Goal: Information Seeking & Learning: Find specific fact

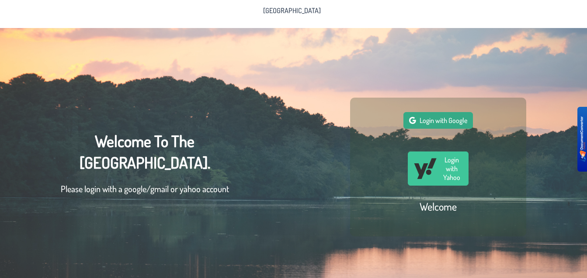
click at [441, 129] on button "Login with Google" at bounding box center [439, 120] width 70 height 17
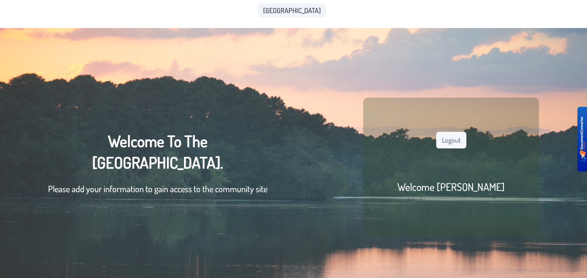
click at [289, 7] on span "[GEOGRAPHIC_DATA]" at bounding box center [292, 10] width 58 height 7
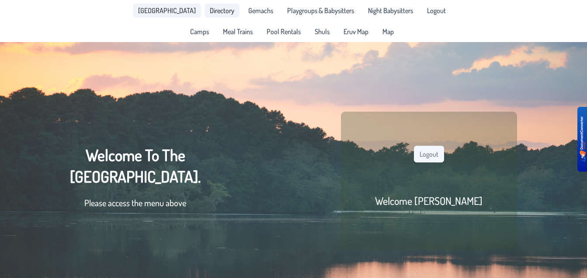
click at [220, 7] on span "Directory" at bounding box center [222, 10] width 24 height 7
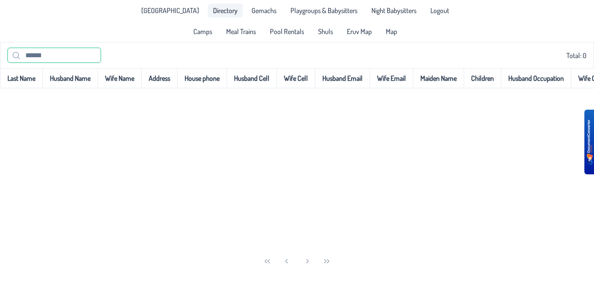
click at [45, 56] on input "text" at bounding box center [54, 55] width 94 height 15
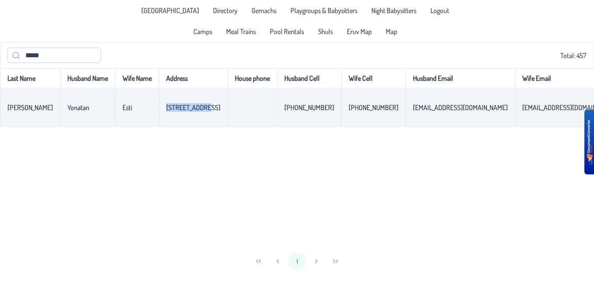
drag, startPoint x: 151, startPoint y: 108, endPoint x: 188, endPoint y: 115, distance: 37.1
click at [188, 115] on td "[STREET_ADDRESS]" at bounding box center [193, 107] width 69 height 39
copy p-celleditor "[STREET_ADDRESS]"
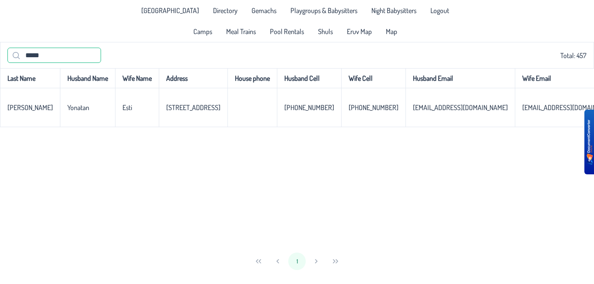
drag, startPoint x: 64, startPoint y: 51, endPoint x: -2, endPoint y: 47, distance: 65.7
click at [0, 47] on html "[GEOGRAPHIC_DATA] Directory Gemachs Playgroups & Babysitters Night Babysitters …" at bounding box center [297, 142] width 594 height 284
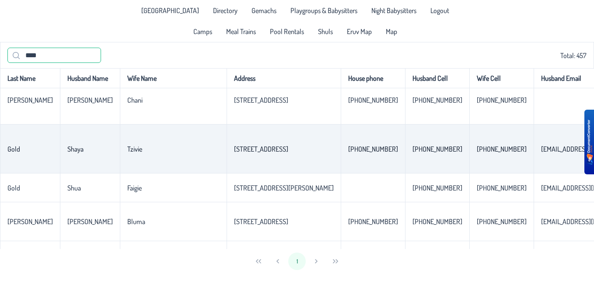
scroll to position [87, 0]
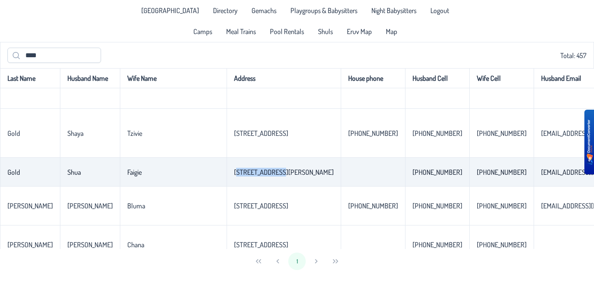
drag, startPoint x: 177, startPoint y: 173, endPoint x: 217, endPoint y: 185, distance: 42.2
click at [227, 185] on td "[STREET_ADDRESS][PERSON_NAME]" at bounding box center [284, 172] width 114 height 29
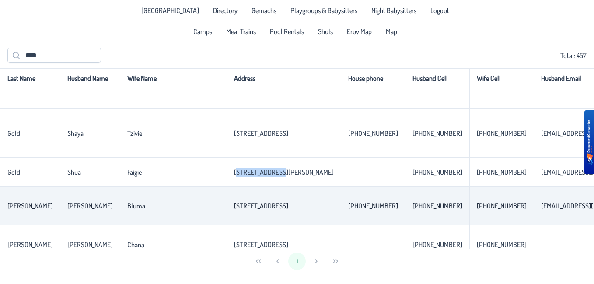
copy p-celleditor "[STREET_ADDRESS][PERSON_NAME]"
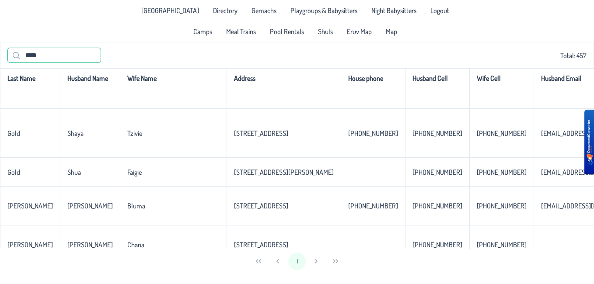
click at [38, 55] on input "****" at bounding box center [54, 55] width 94 height 15
type input "*"
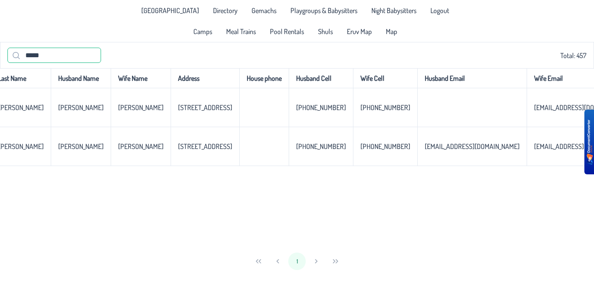
scroll to position [0, 0]
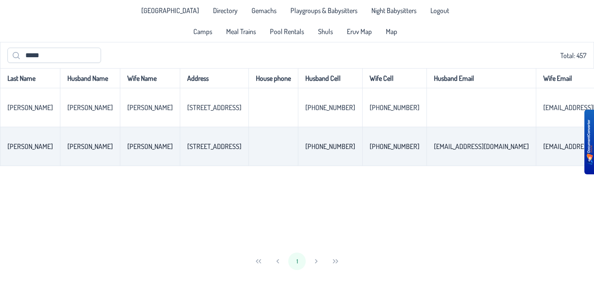
drag, startPoint x: 155, startPoint y: 147, endPoint x: 216, endPoint y: 148, distance: 61.2
click at [216, 148] on p-celleditor "[STREET_ADDRESS]" at bounding box center [214, 146] width 54 height 9
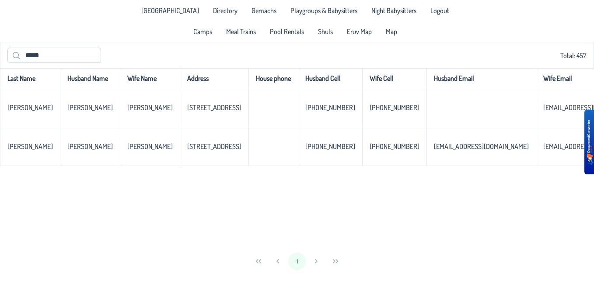
copy p-celleditor "[STREET_ADDRESS]"
drag, startPoint x: 60, startPoint y: 53, endPoint x: 8, endPoint y: 56, distance: 52.6
click at [60, 53] on input "*****" at bounding box center [54, 55] width 94 height 15
drag, startPoint x: 8, startPoint y: 56, endPoint x: -2, endPoint y: 56, distance: 9.6
click at [0, 56] on html "[GEOGRAPHIC_DATA] Directory Gemachs Playgroups & Babysitters Night Babysitters …" at bounding box center [297, 142] width 594 height 284
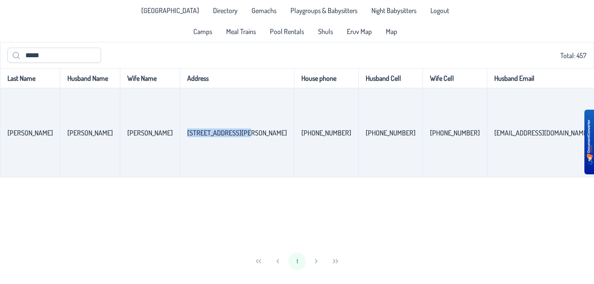
drag, startPoint x: 150, startPoint y: 137, endPoint x: 209, endPoint y: 150, distance: 60.3
click at [209, 150] on td "[STREET_ADDRESS][PERSON_NAME]" at bounding box center [237, 132] width 114 height 89
copy p-celleditor "[STREET_ADDRESS][PERSON_NAME]"
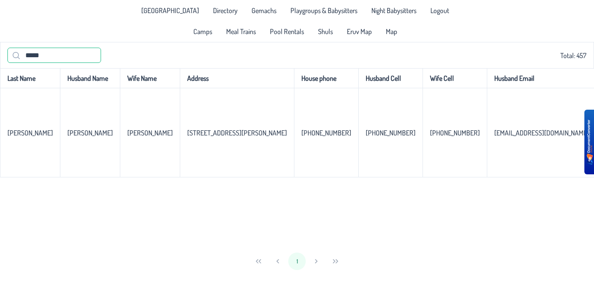
drag, startPoint x: 52, startPoint y: 56, endPoint x: -2, endPoint y: 55, distance: 54.2
click at [0, 55] on html "[GEOGRAPHIC_DATA] Directory Gemachs Playgroups & Babysitters Night Babysitters …" at bounding box center [297, 142] width 594 height 284
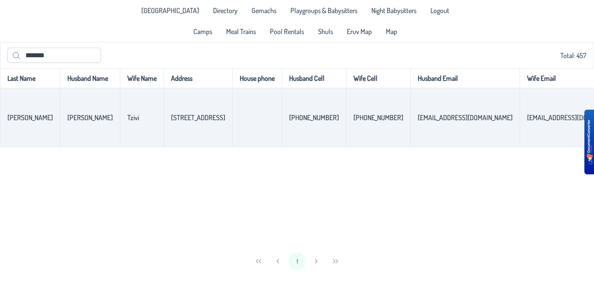
drag, startPoint x: 158, startPoint y: 119, endPoint x: 209, endPoint y: 121, distance: 50.8
click at [209, 121] on p-celleditor "[STREET_ADDRESS]" at bounding box center [198, 117] width 54 height 9
copy p-celleditor "[STREET_ADDRESS]"
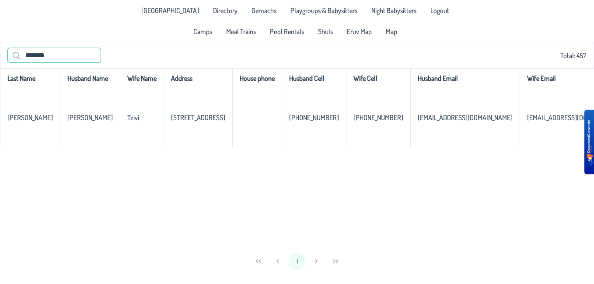
drag, startPoint x: 47, startPoint y: 58, endPoint x: -2, endPoint y: 57, distance: 49.0
click at [0, 57] on html "[GEOGRAPHIC_DATA] Directory Gemachs Playgroups & Babysitters Night Babysitters …" at bounding box center [297, 142] width 594 height 284
type input "*"
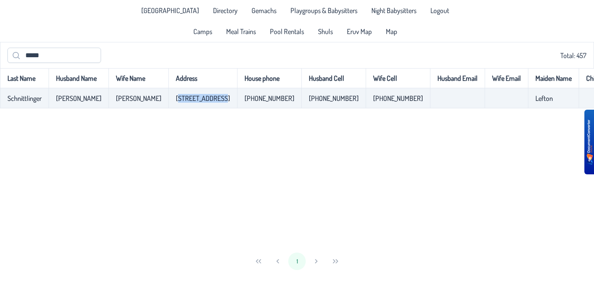
drag, startPoint x: 160, startPoint y: 100, endPoint x: 198, endPoint y: 109, distance: 38.6
click at [198, 108] on td "[STREET_ADDRESS]" at bounding box center [202, 98] width 69 height 20
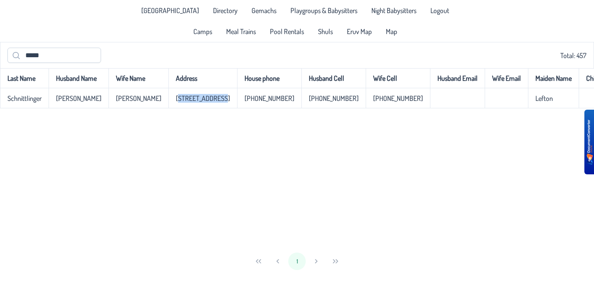
copy p-celleditor "[STREET_ADDRESS]"
drag, startPoint x: 55, startPoint y: 61, endPoint x: 0, endPoint y: 60, distance: 55.1
click at [0, 60] on html "[GEOGRAPHIC_DATA] Directory Gemachs Playgroups & Babysitters Night Babysitters …" at bounding box center [297, 142] width 594 height 284
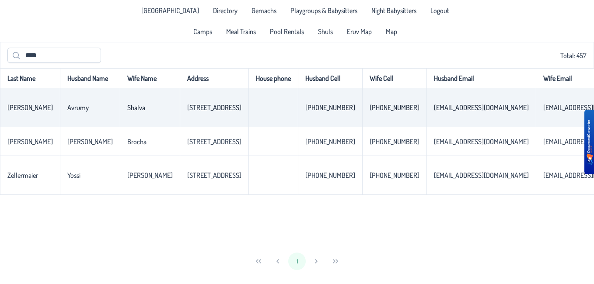
drag, startPoint x: 158, startPoint y: 106, endPoint x: 226, endPoint y: 117, distance: 68.7
click at [226, 117] on td "[STREET_ADDRESS]" at bounding box center [214, 107] width 69 height 39
copy p-celleditor "[STREET_ADDRESS]"
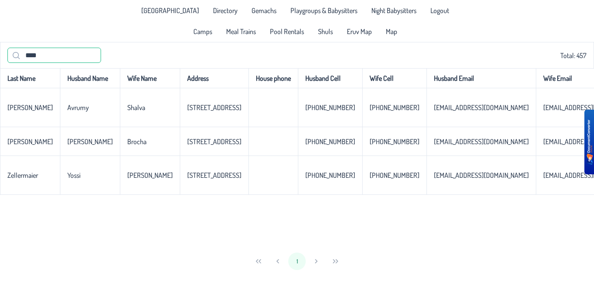
drag, startPoint x: 72, startPoint y: 60, endPoint x: -2, endPoint y: 60, distance: 73.9
click at [0, 60] on html "[GEOGRAPHIC_DATA] Directory Gemachs Playgroups & Babysitters Night Babysitters …" at bounding box center [297, 142] width 594 height 284
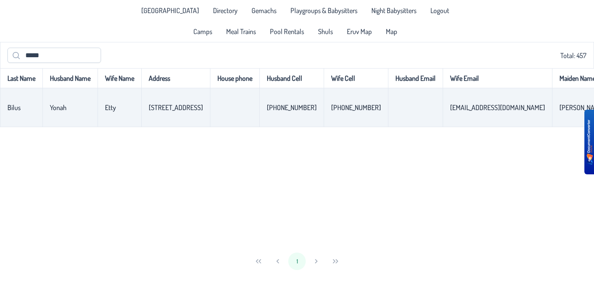
drag, startPoint x: 221, startPoint y: 110, endPoint x: 147, endPoint y: 102, distance: 73.9
click at [147, 102] on td "[STREET_ADDRESS]" at bounding box center [175, 107] width 69 height 39
drag, startPoint x: 147, startPoint y: 102, endPoint x: 152, endPoint y: 113, distance: 11.8
click at [152, 112] on p-celleditor "[STREET_ADDRESS]" at bounding box center [176, 107] width 54 height 9
drag, startPoint x: 150, startPoint y: 110, endPoint x: 206, endPoint y: 119, distance: 56.2
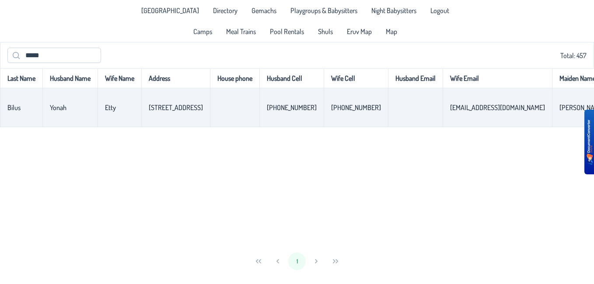
click at [206, 119] on td "[STREET_ADDRESS]" at bounding box center [175, 107] width 69 height 39
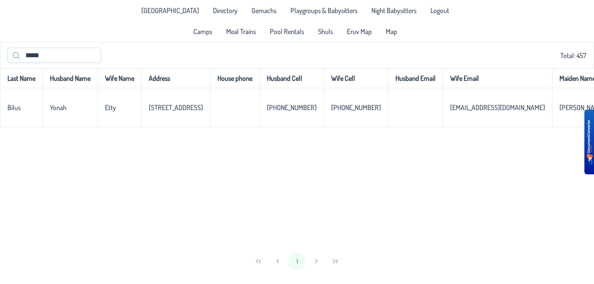
copy p-celleditor "464 Commonwealth"
drag, startPoint x: 77, startPoint y: 56, endPoint x: -2, endPoint y: 79, distance: 81.6
click at [0, 79] on html "[GEOGRAPHIC_DATA] Directory Gemachs Playgroups & Babysitters Night Babysitters …" at bounding box center [297, 142] width 594 height 284
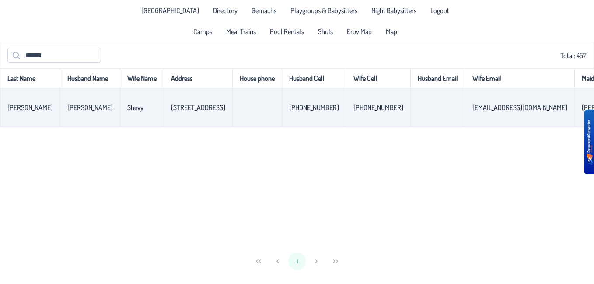
drag, startPoint x: 150, startPoint y: 104, endPoint x: 198, endPoint y: 118, distance: 50.0
click at [198, 118] on td "[STREET_ADDRESS]" at bounding box center [198, 107] width 69 height 39
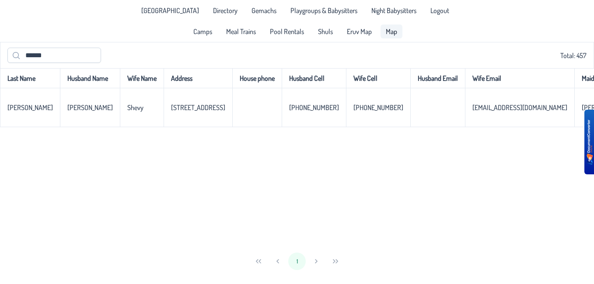
copy p-celleditor "[STREET_ADDRESS]"
drag, startPoint x: 70, startPoint y: 58, endPoint x: -2, endPoint y: 58, distance: 72.2
click at [0, 58] on html "[GEOGRAPHIC_DATA] Directory Gemachs Playgroups & Babysitters Night Babysitters …" at bounding box center [297, 142] width 594 height 284
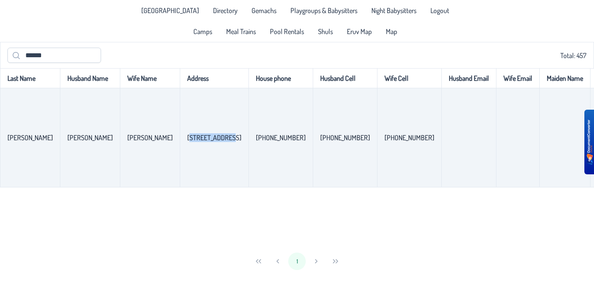
drag, startPoint x: 151, startPoint y: 136, endPoint x: 188, endPoint y: 149, distance: 38.3
click at [188, 149] on td "[STREET_ADDRESS]" at bounding box center [214, 137] width 69 height 99
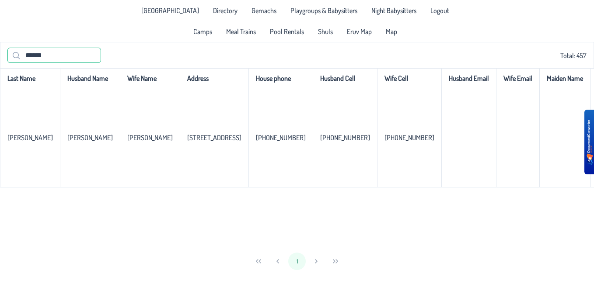
drag, startPoint x: 73, startPoint y: 54, endPoint x: -2, endPoint y: 58, distance: 75.3
click at [0, 58] on html "[GEOGRAPHIC_DATA] Directory Gemachs Playgroups & Babysitters Night Babysitters …" at bounding box center [297, 142] width 594 height 284
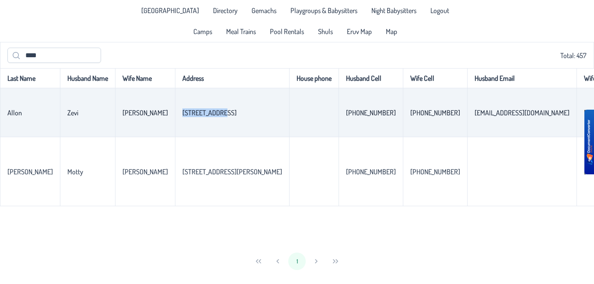
drag, startPoint x: 151, startPoint y: 114, endPoint x: 183, endPoint y: 126, distance: 34.8
click at [183, 126] on td "[STREET_ADDRESS]" at bounding box center [232, 112] width 114 height 49
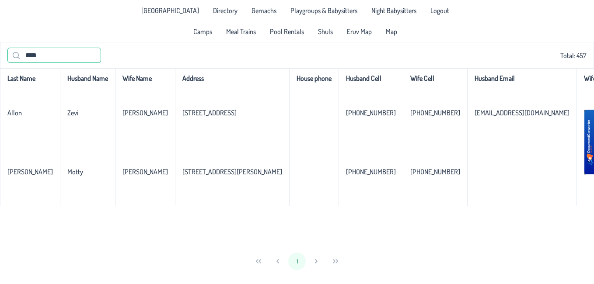
drag, startPoint x: 75, startPoint y: 55, endPoint x: -2, endPoint y: 66, distance: 77.7
click at [0, 66] on html "[GEOGRAPHIC_DATA] Directory Gemachs Playgroups & Babysitters Night Babysitters …" at bounding box center [297, 142] width 594 height 284
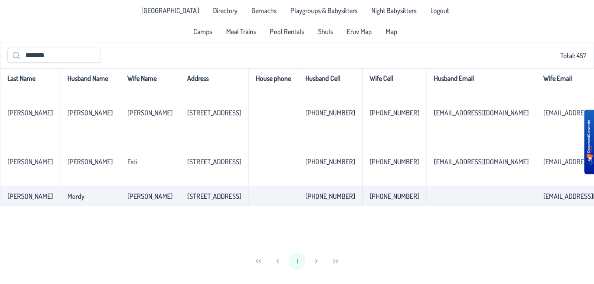
drag, startPoint x: 150, startPoint y: 195, endPoint x: 197, endPoint y: 202, distance: 46.9
click at [197, 202] on td "[STREET_ADDRESS]" at bounding box center [214, 196] width 69 height 20
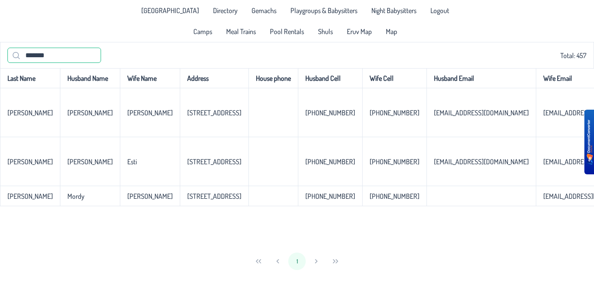
drag, startPoint x: 63, startPoint y: 52, endPoint x: 15, endPoint y: 52, distance: 47.7
click at [15, 52] on p-iconfield "*******" at bounding box center [54, 55] width 94 height 15
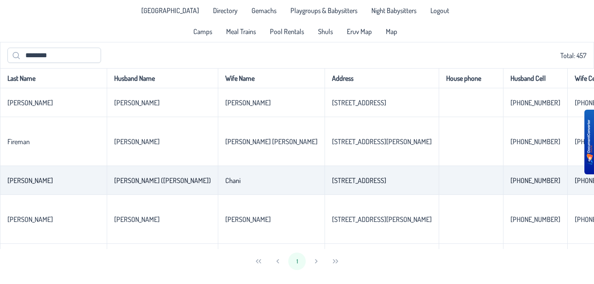
click at [332, 183] on p-celleditor "[STREET_ADDRESS]" at bounding box center [359, 180] width 54 height 9
drag, startPoint x: 216, startPoint y: 184, endPoint x: 279, endPoint y: 194, distance: 63.0
click at [324, 194] on td "[STREET_ADDRESS]" at bounding box center [381, 180] width 114 height 29
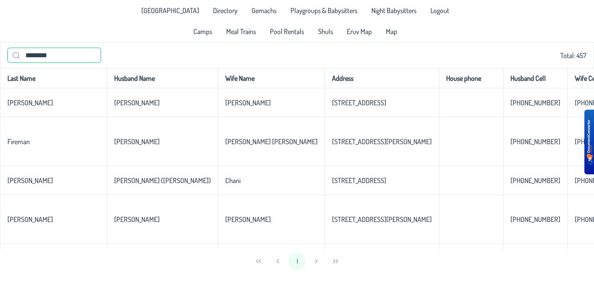
drag, startPoint x: 77, startPoint y: 52, endPoint x: -2, endPoint y: 71, distance: 80.8
click at [0, 71] on html "[GEOGRAPHIC_DATA] Directory Gemachs Playgroups & Babysitters Night Babysitters …" at bounding box center [297, 142] width 594 height 284
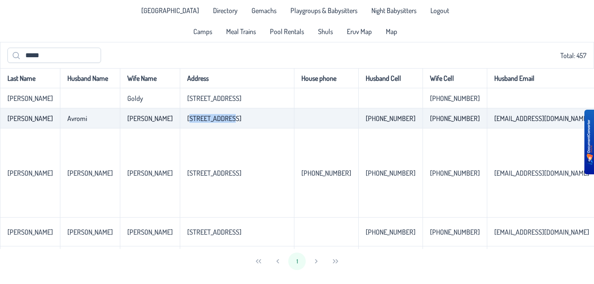
drag, startPoint x: 171, startPoint y: 119, endPoint x: 207, endPoint y: 128, distance: 36.9
click at [207, 128] on td "[STREET_ADDRESS]" at bounding box center [237, 118] width 114 height 20
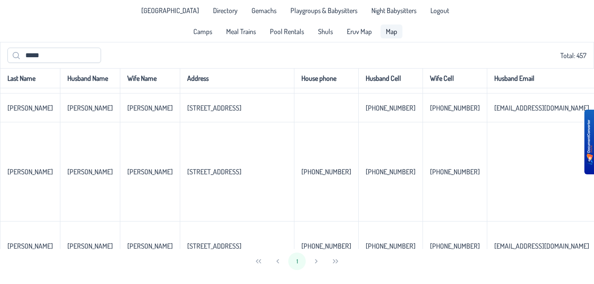
scroll to position [28, 0]
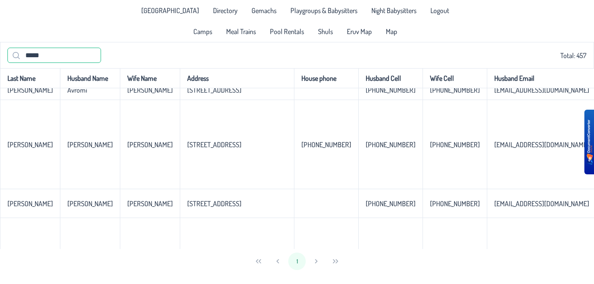
drag, startPoint x: 54, startPoint y: 51, endPoint x: 0, endPoint y: 63, distance: 55.7
click at [0, 63] on html "[GEOGRAPHIC_DATA] Directory Gemachs Playgroups & Babysitters Night Babysitters …" at bounding box center [297, 142] width 594 height 284
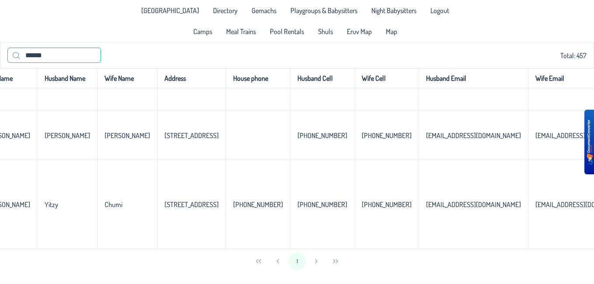
scroll to position [133, 0]
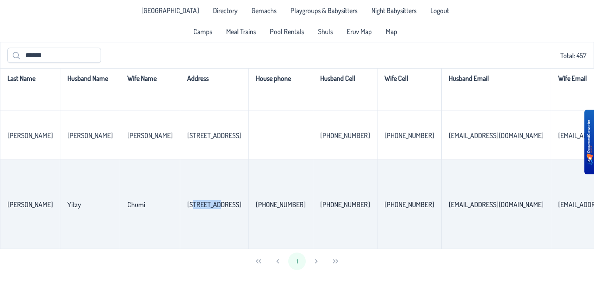
drag, startPoint x: 167, startPoint y: 195, endPoint x: 192, endPoint y: 203, distance: 25.2
click at [192, 203] on td "[STREET_ADDRESS]" at bounding box center [214, 204] width 69 height 89
drag, startPoint x: 192, startPoint y: 203, endPoint x: 197, endPoint y: 211, distance: 10.1
click at [197, 211] on td "[STREET_ADDRESS]" at bounding box center [214, 204] width 69 height 89
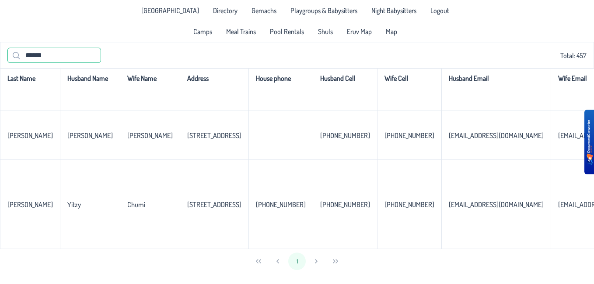
drag, startPoint x: 59, startPoint y: 61, endPoint x: 3, endPoint y: 49, distance: 57.7
click at [3, 49] on div "****** Total: 457" at bounding box center [297, 55] width 594 height 26
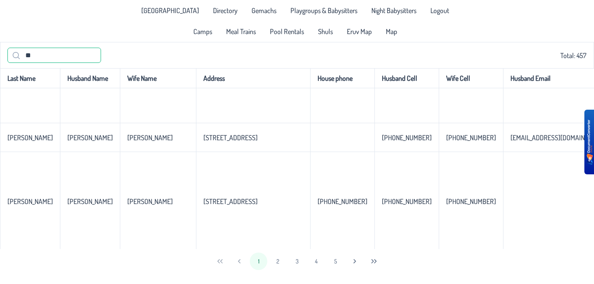
scroll to position [0, 0]
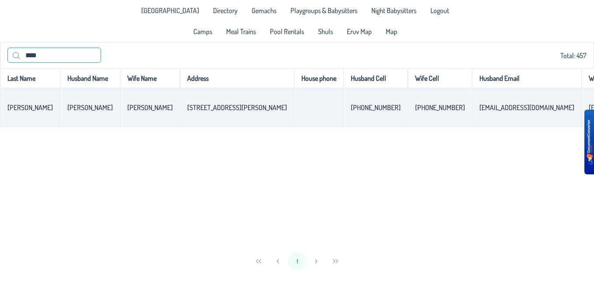
type input "****"
drag, startPoint x: 154, startPoint y: 109, endPoint x: 170, endPoint y: 114, distance: 16.9
click at [180, 114] on td "[STREET_ADDRESS][PERSON_NAME]" at bounding box center [237, 107] width 114 height 39
drag, startPoint x: 170, startPoint y: 114, endPoint x: 192, endPoint y: 112, distance: 22.5
click at [192, 112] on p-celleditor "[STREET_ADDRESS][PERSON_NAME]" at bounding box center [237, 107] width 100 height 9
